Goal: Task Accomplishment & Management: Manage account settings

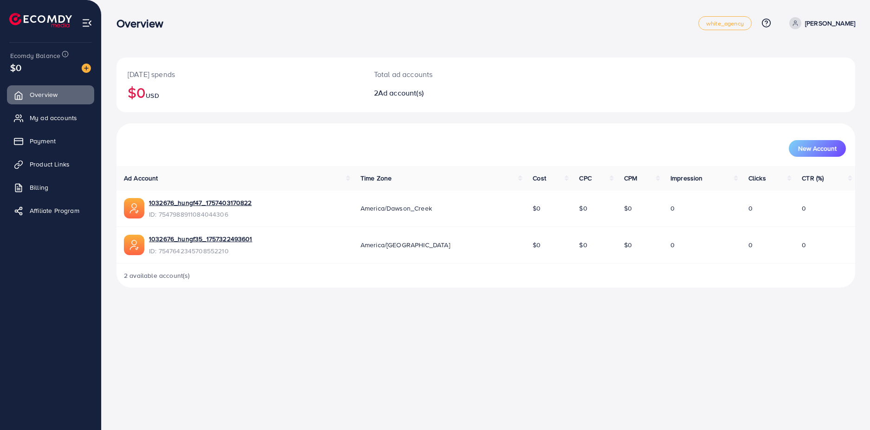
click at [461, 327] on div "Overview white_agency Help Center Contact Support Plans and Pricing Term and po…" at bounding box center [435, 215] width 870 height 430
drag, startPoint x: 396, startPoint y: 209, endPoint x: 439, endPoint y: 209, distance: 42.7
click at [432, 209] on span "America/Dawson_Creek" at bounding box center [396, 208] width 71 height 9
click at [383, 313] on div "Overview white_agency Help Center Contact Support Plans and Pricing Term and po…" at bounding box center [435, 215] width 870 height 430
drag, startPoint x: 437, startPoint y: 212, endPoint x: 448, endPoint y: 210, distance: 10.8
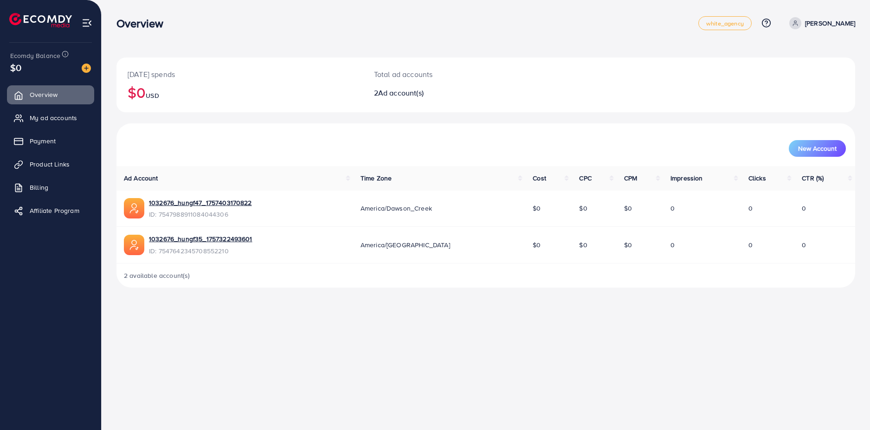
click at [448, 211] on div "America/Dawson_Creek" at bounding box center [440, 208] width 158 height 9
click at [351, 320] on div "Overview white_agency Help Center Contact Support Plans and Pricing Term and po…" at bounding box center [435, 215] width 870 height 430
click at [580, 25] on div "Overview" at bounding box center [408, 23] width 582 height 13
drag, startPoint x: 158, startPoint y: 213, endPoint x: 231, endPoint y: 214, distance: 73.4
click at [231, 214] on span "ID: 7547988911084044306" at bounding box center [200, 214] width 103 height 9
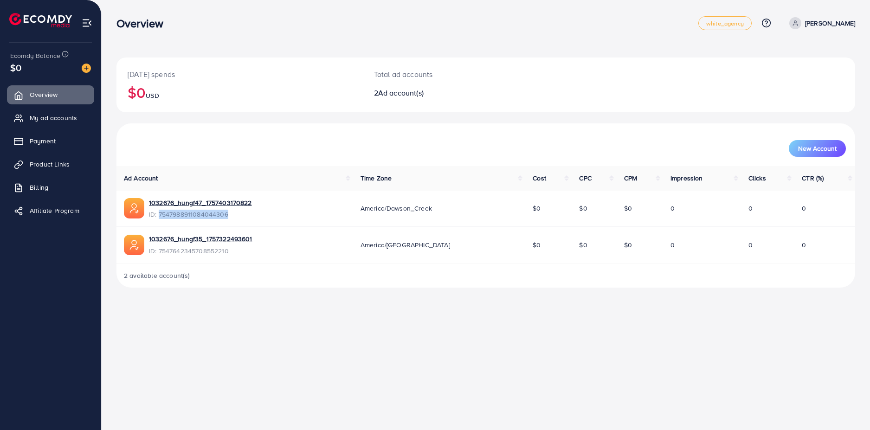
copy span "7547988911084044306"
click at [355, 326] on div "Overview white_agency Help Center Contact Support Plans and Pricing Term and po…" at bounding box center [435, 215] width 870 height 430
click at [136, 280] on span "2 available account(s)" at bounding box center [157, 275] width 66 height 9
drag, startPoint x: 372, startPoint y: 91, endPoint x: 484, endPoint y: 100, distance: 112.2
click at [426, 93] on div "Total ad accounts 2 Ad account(s)" at bounding box center [455, 85] width 185 height 55
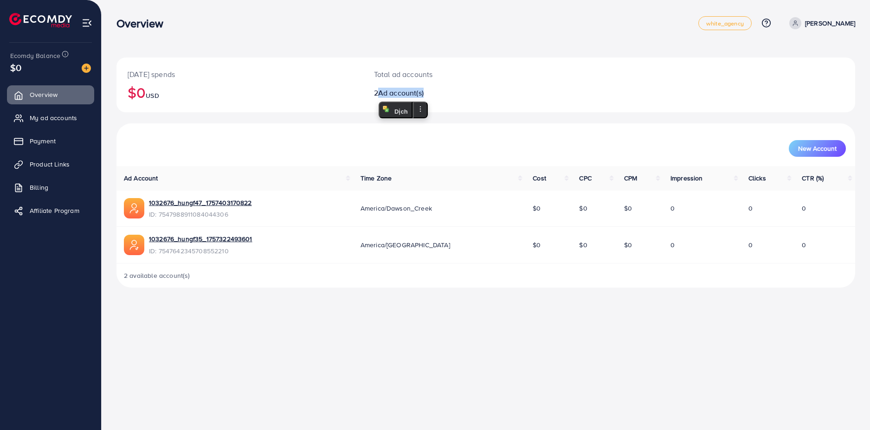
click at [513, 101] on div "Total ad accounts 2 Ad account(s)" at bounding box center [455, 85] width 185 height 55
click at [206, 206] on link "1032676_hungf47_1757403170822" at bounding box center [200, 202] width 103 height 9
click at [272, 314] on div "Overview white_agency Help Center Contact Support Plans and Pricing Term and po…" at bounding box center [435, 215] width 870 height 430
click at [191, 240] on link "1032676_hungf35_1757322493601" at bounding box center [201, 238] width 104 height 9
drag, startPoint x: 121, startPoint y: 275, endPoint x: 188, endPoint y: 278, distance: 66.9
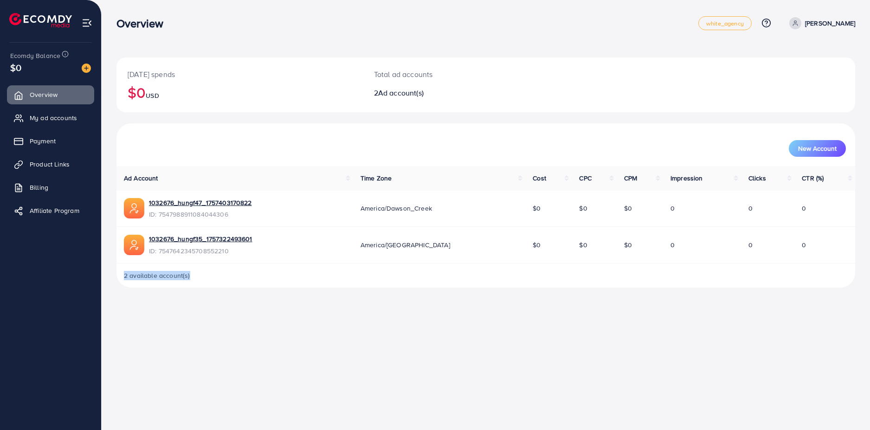
click at [196, 279] on div "2 available account(s)" at bounding box center [486, 276] width 739 height 24
drag, startPoint x: 249, startPoint y: 294, endPoint x: 237, endPoint y: 288, distance: 13.7
click at [249, 294] on div "Today's spends $0 USD Total ad accounts 2 Ad account(s) New Account Ad Account …" at bounding box center [486, 151] width 769 height 303
click at [87, 23] on img at bounding box center [87, 23] width 11 height 11
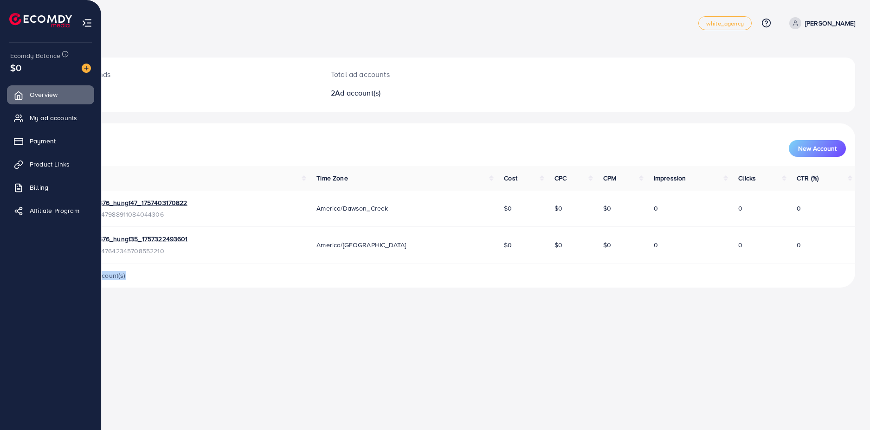
click at [91, 24] on img at bounding box center [87, 23] width 11 height 11
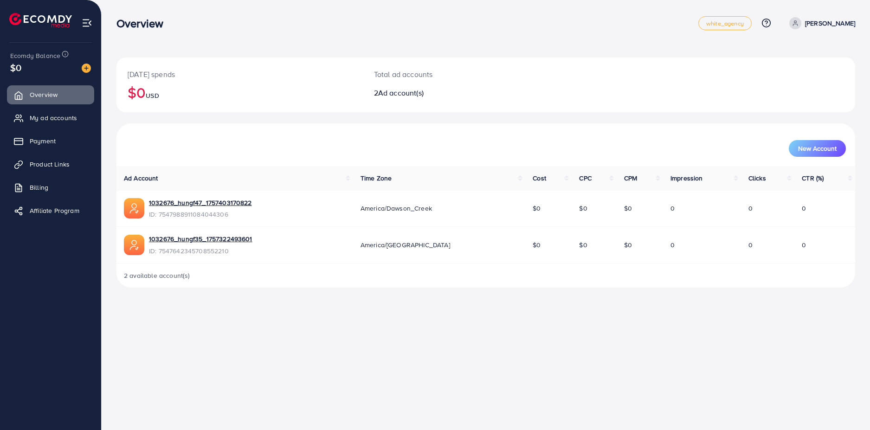
click at [569, 84] on div "Today's spends $0 USD Total ad accounts 2 Ad account(s)" at bounding box center [486, 85] width 739 height 55
